Goal: Task Accomplishment & Management: Use online tool/utility

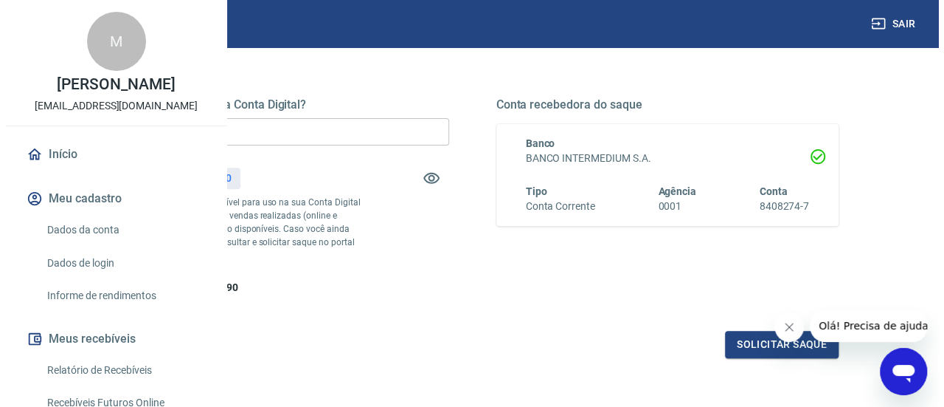
scroll to position [221, 0]
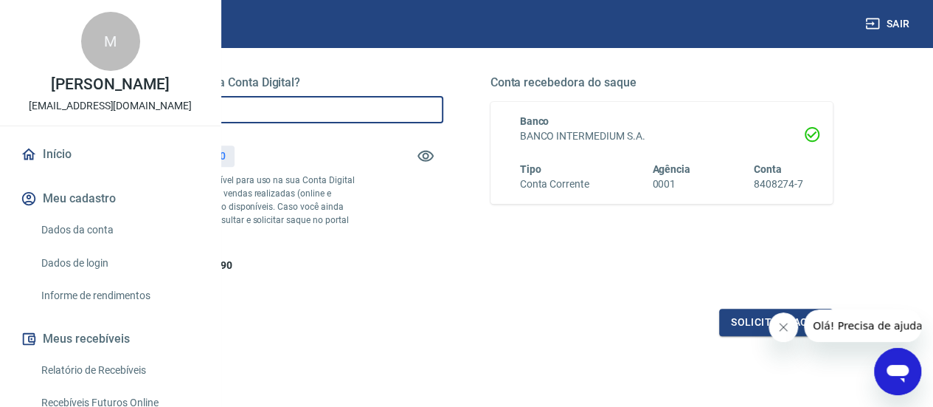
drag, startPoint x: 367, startPoint y: 100, endPoint x: 266, endPoint y: 101, distance: 101.8
click at [266, 101] on div "Quanto deseja sacar da Conta Digital? R$ 0,00 ​ Saldo total*: R$ 412,90 *Corres…" at bounding box center [466, 245] width 863 height 528
type input "R$ 200,00"
click at [745, 336] on button "Solicitar saque" at bounding box center [776, 321] width 114 height 27
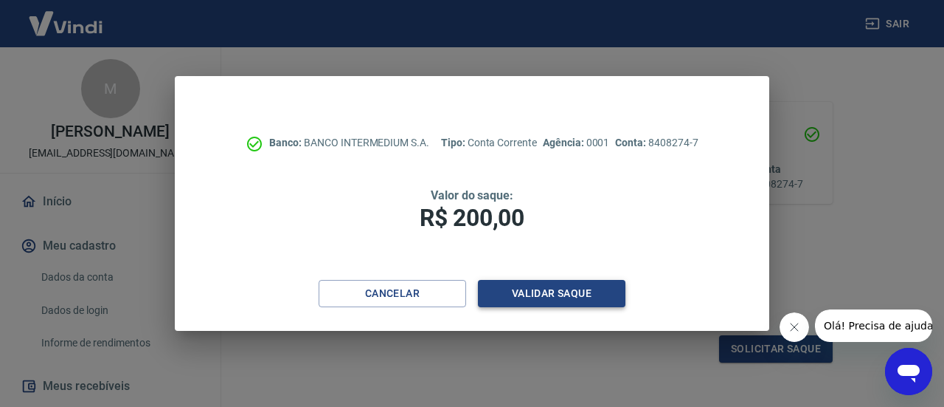
click at [531, 294] on button "Validar saque" at bounding box center [552, 293] width 148 height 27
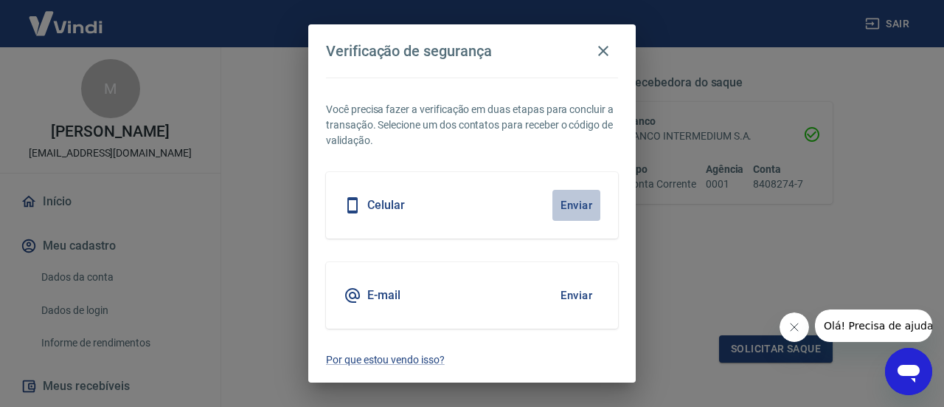
click at [567, 214] on button "Enviar" at bounding box center [577, 205] width 48 height 31
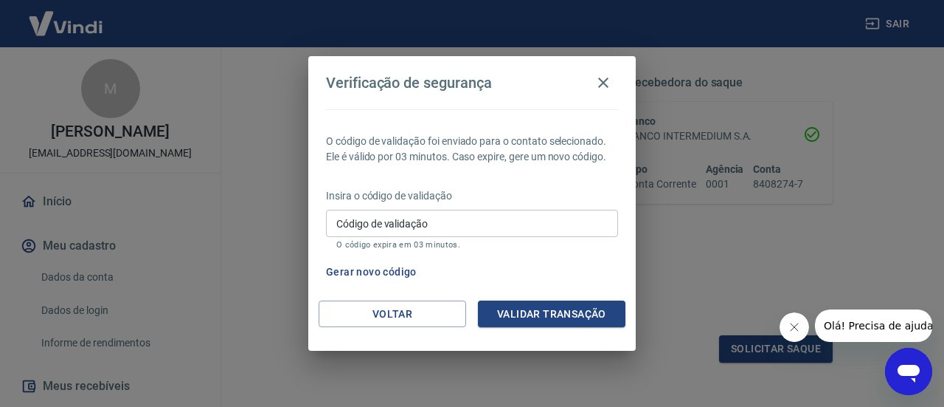
click at [491, 222] on input "Código de validação" at bounding box center [472, 223] width 292 height 27
click at [512, 284] on div "Gerar novo código" at bounding box center [469, 271] width 298 height 27
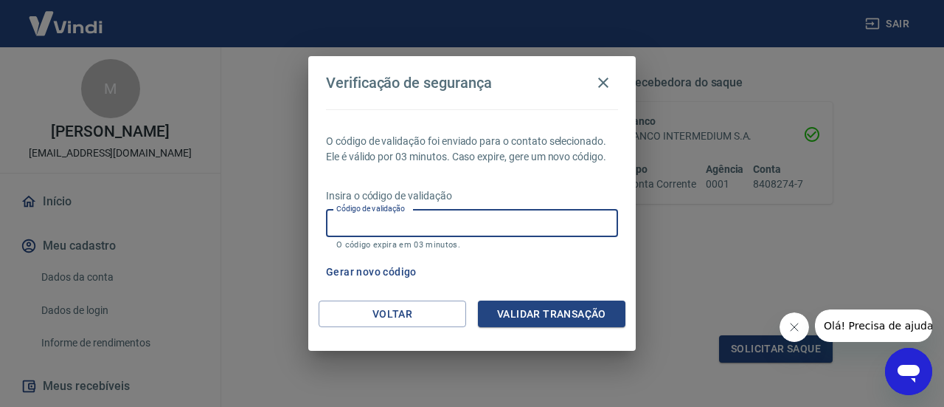
click at [536, 226] on input "Código de validação" at bounding box center [472, 223] width 292 height 27
type input "832522"
click at [567, 303] on button "Validar transação" at bounding box center [552, 313] width 148 height 27
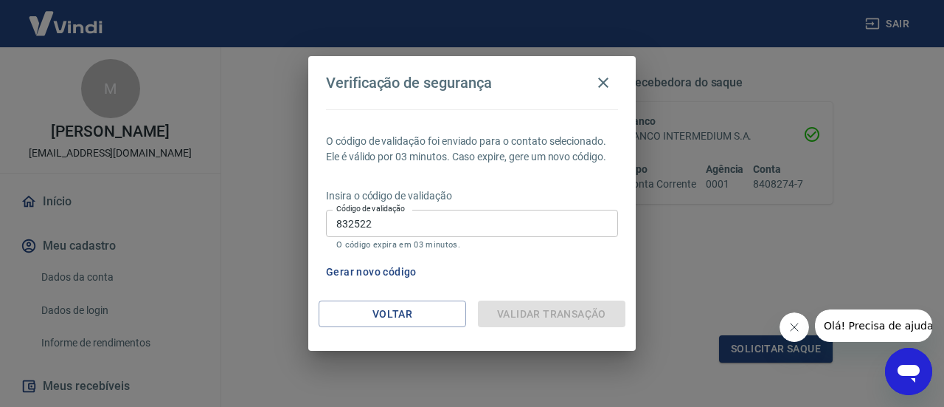
click at [793, 330] on icon "Fechar mensagem da empresa" at bounding box center [794, 327] width 12 height 12
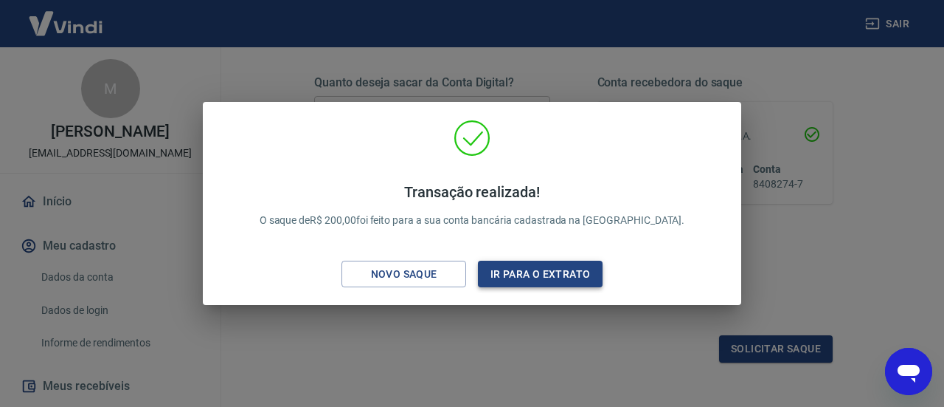
click at [525, 275] on button "Ir para o extrato" at bounding box center [540, 273] width 125 height 27
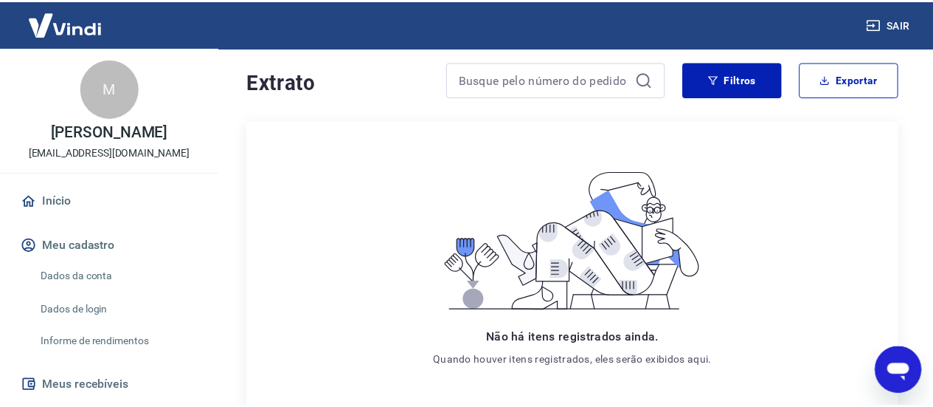
scroll to position [32, 0]
